Goal: Information Seeking & Learning: Learn about a topic

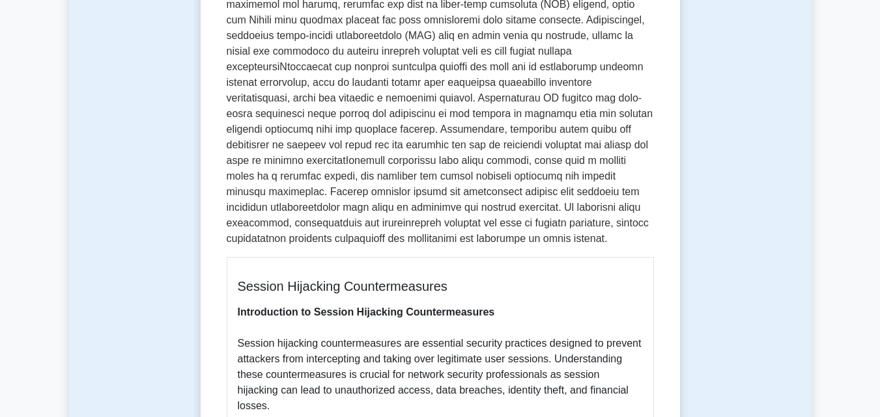
scroll to position [456, 0]
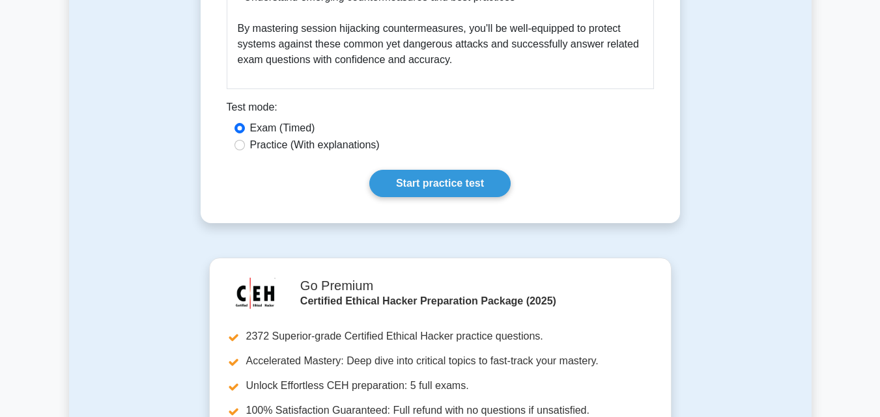
scroll to position [1954, 0]
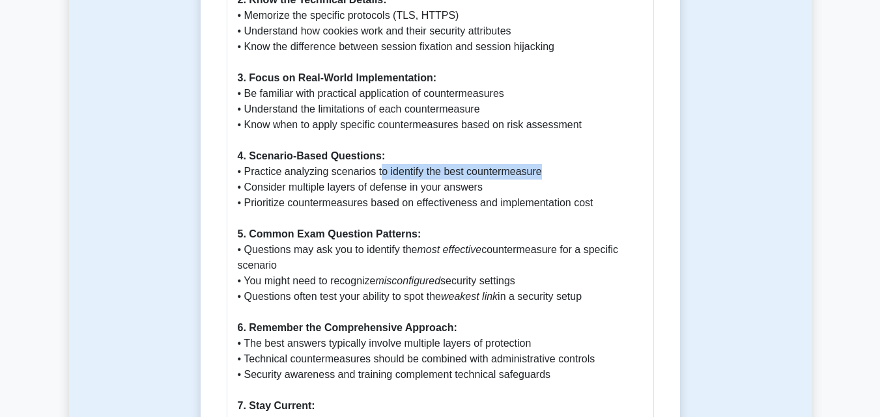
drag, startPoint x: 379, startPoint y: 160, endPoint x: 548, endPoint y: 153, distance: 169.4
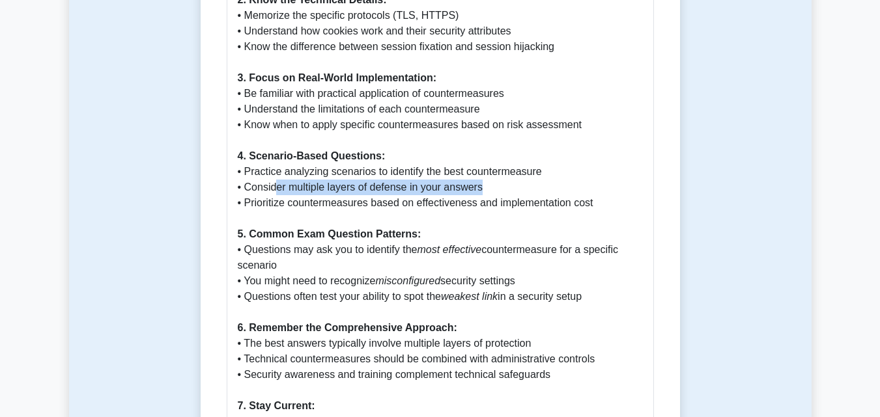
drag, startPoint x: 289, startPoint y: 172, endPoint x: 503, endPoint y: 173, distance: 213.6
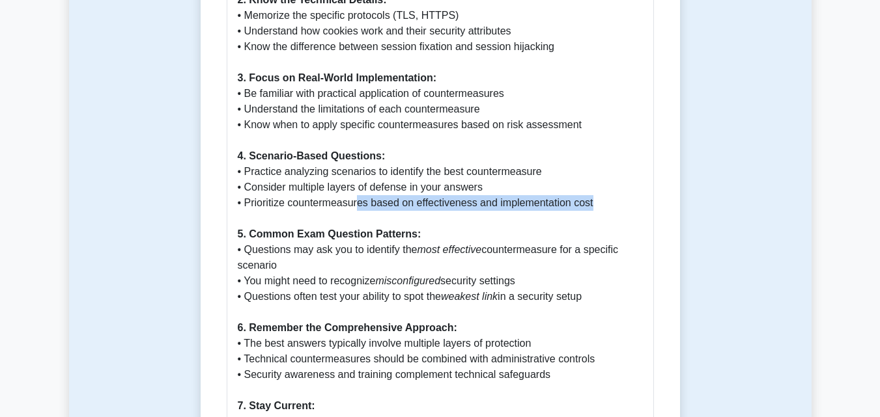
drag, startPoint x: 356, startPoint y: 184, endPoint x: 591, endPoint y: 192, distance: 235.9
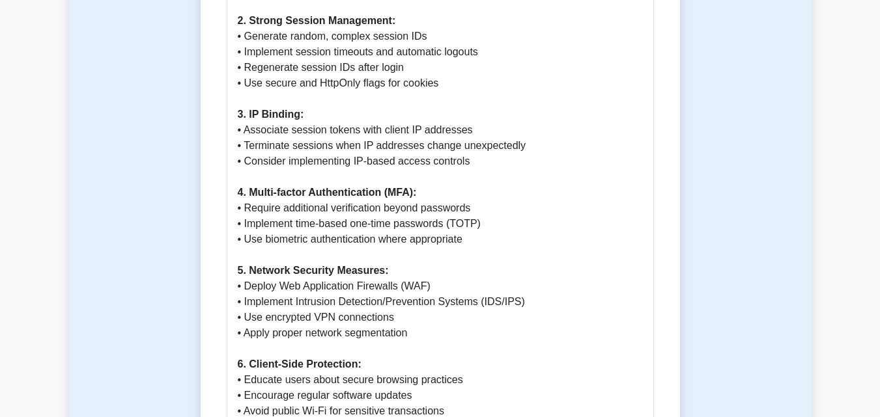
scroll to position [912, 0]
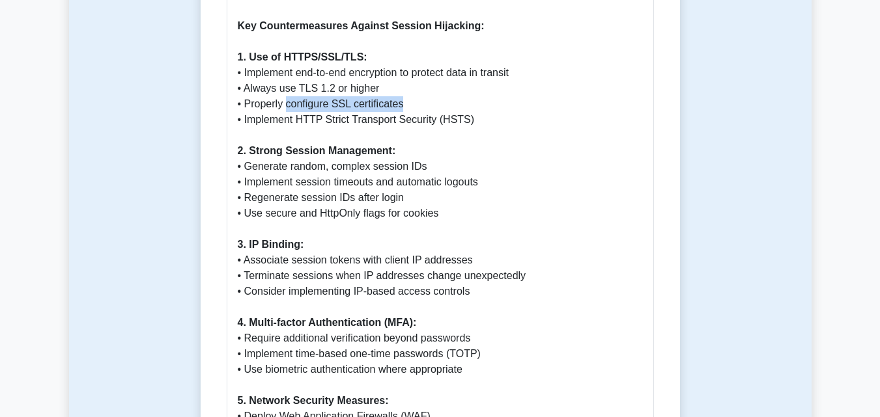
drag, startPoint x: 287, startPoint y: 91, endPoint x: 462, endPoint y: 94, distance: 175.2
